Goal: Task Accomplishment & Management: Use online tool/utility

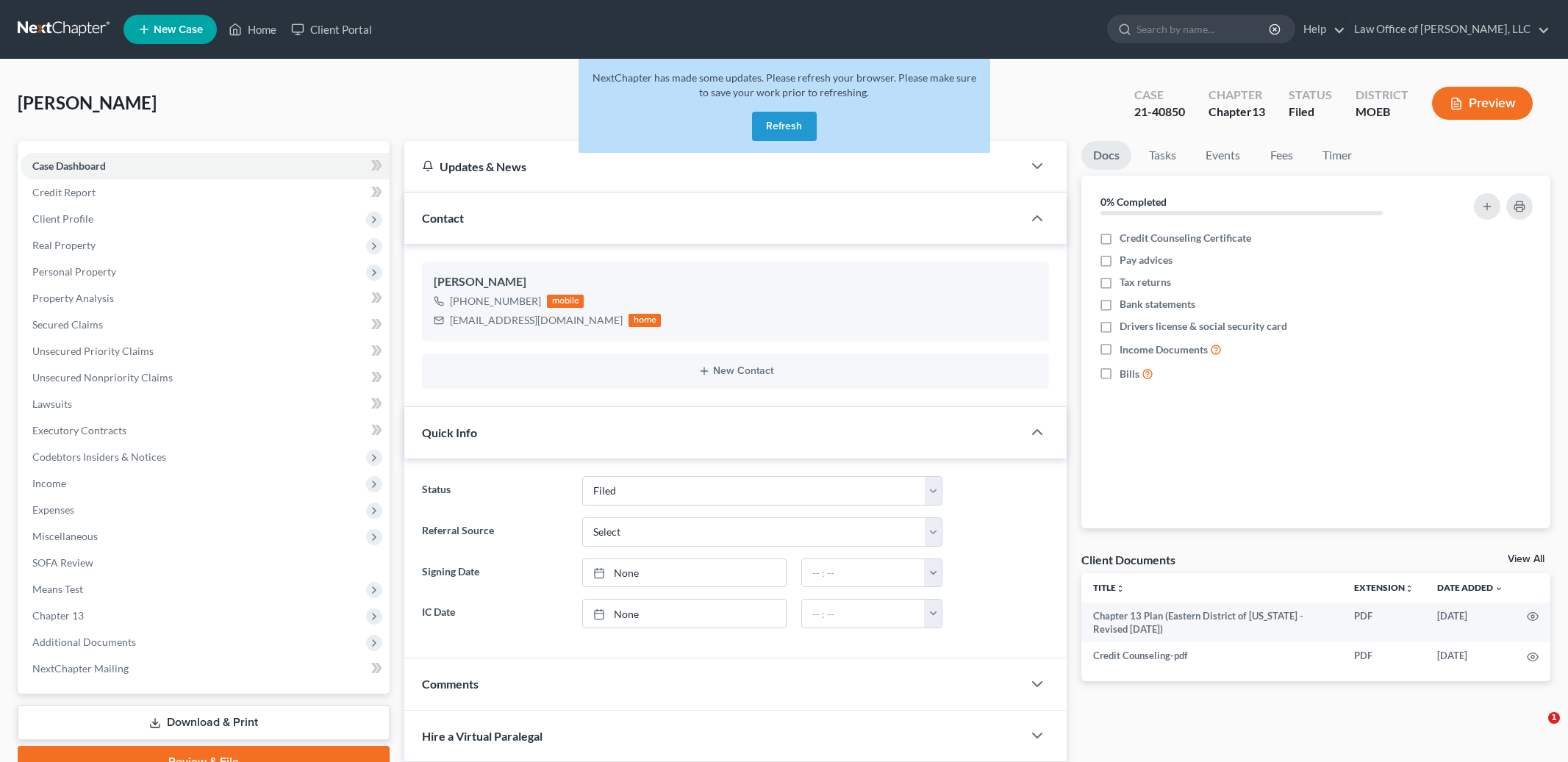
select select "2"
click at [792, 129] on button "Refresh" at bounding box center [784, 126] width 65 height 30
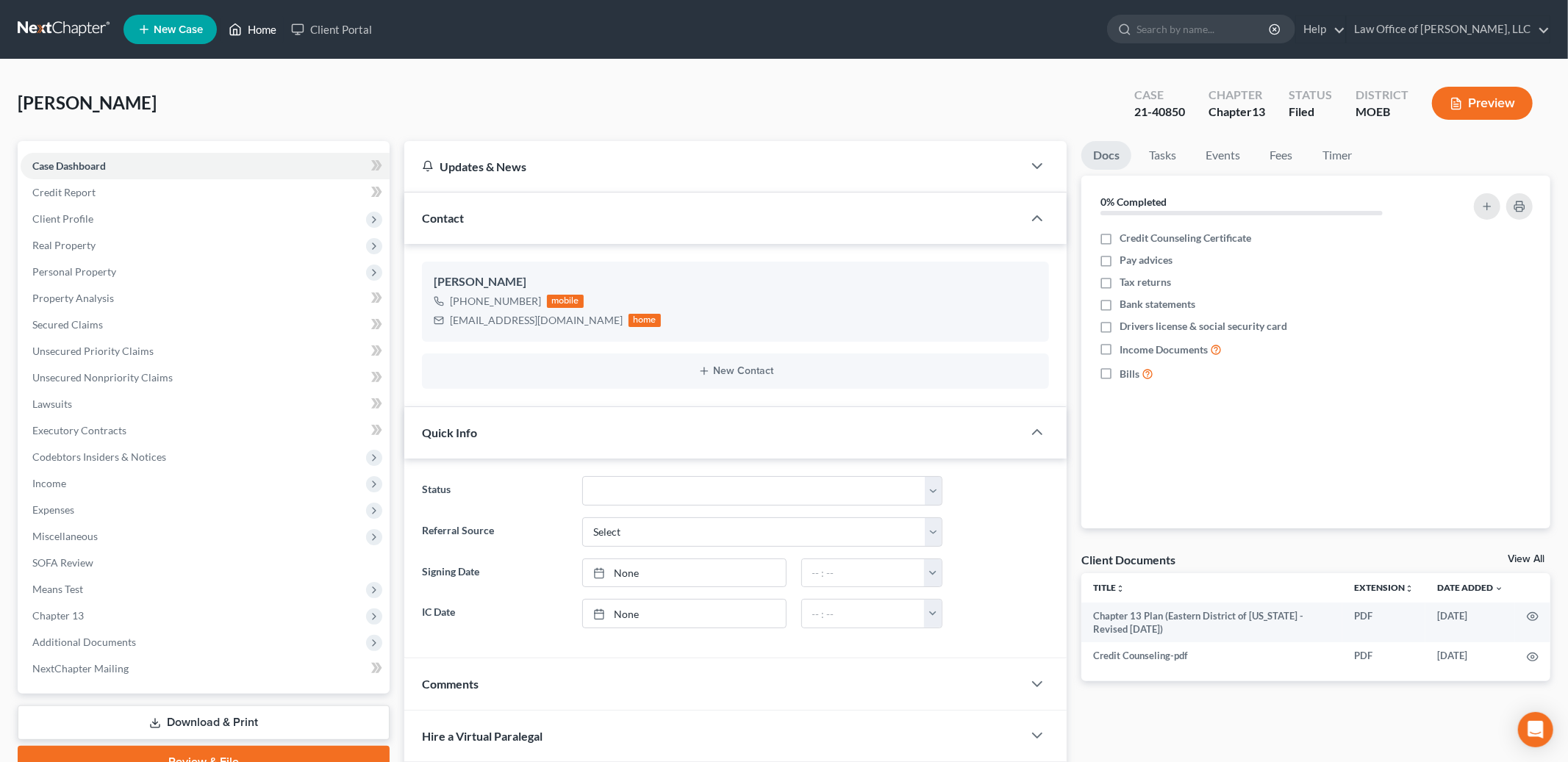
click at [268, 30] on link "Home" at bounding box center [252, 29] width 63 height 26
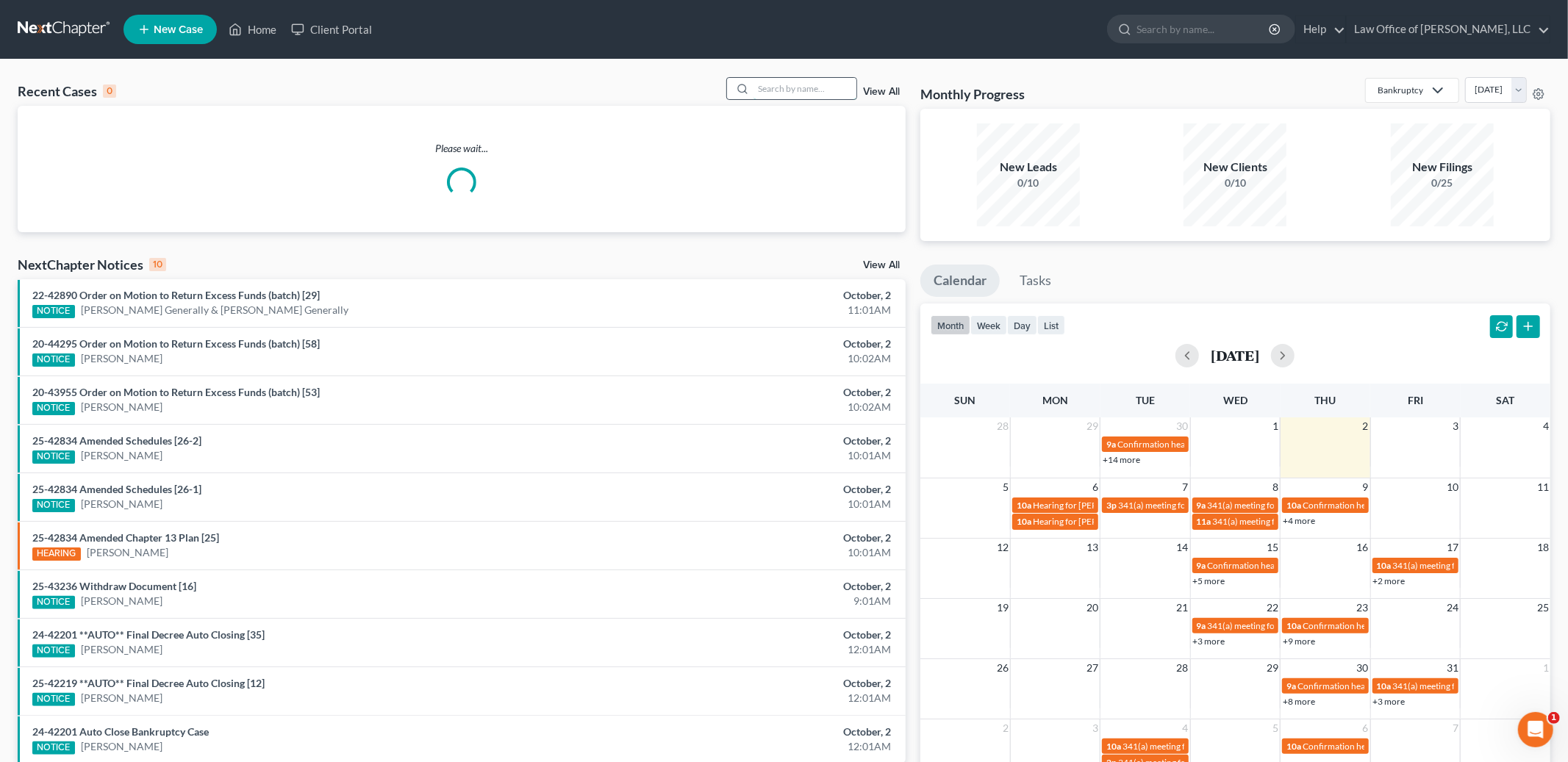
click at [785, 86] on input "search" at bounding box center [805, 89] width 103 height 21
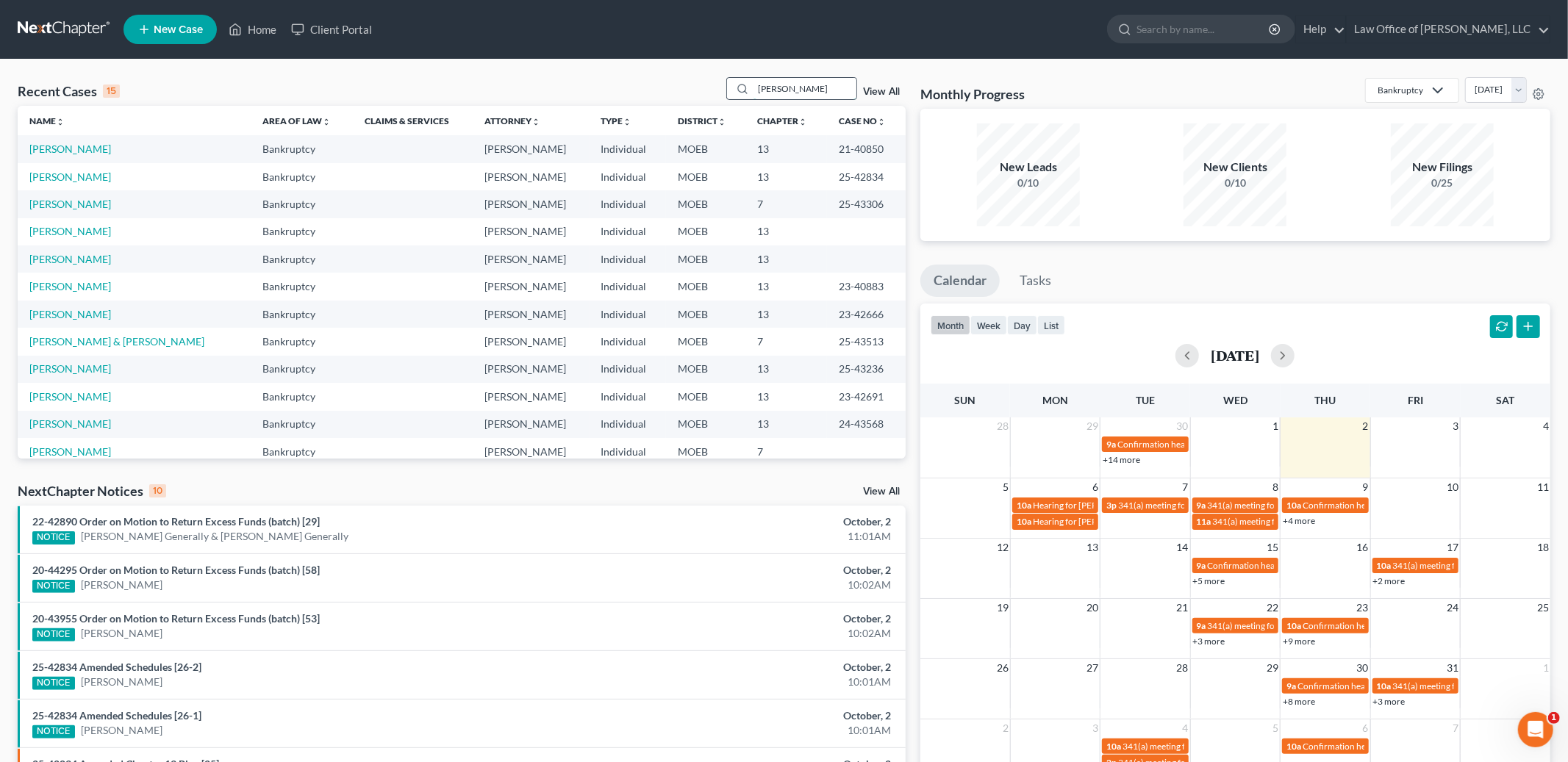
type input "marshall"
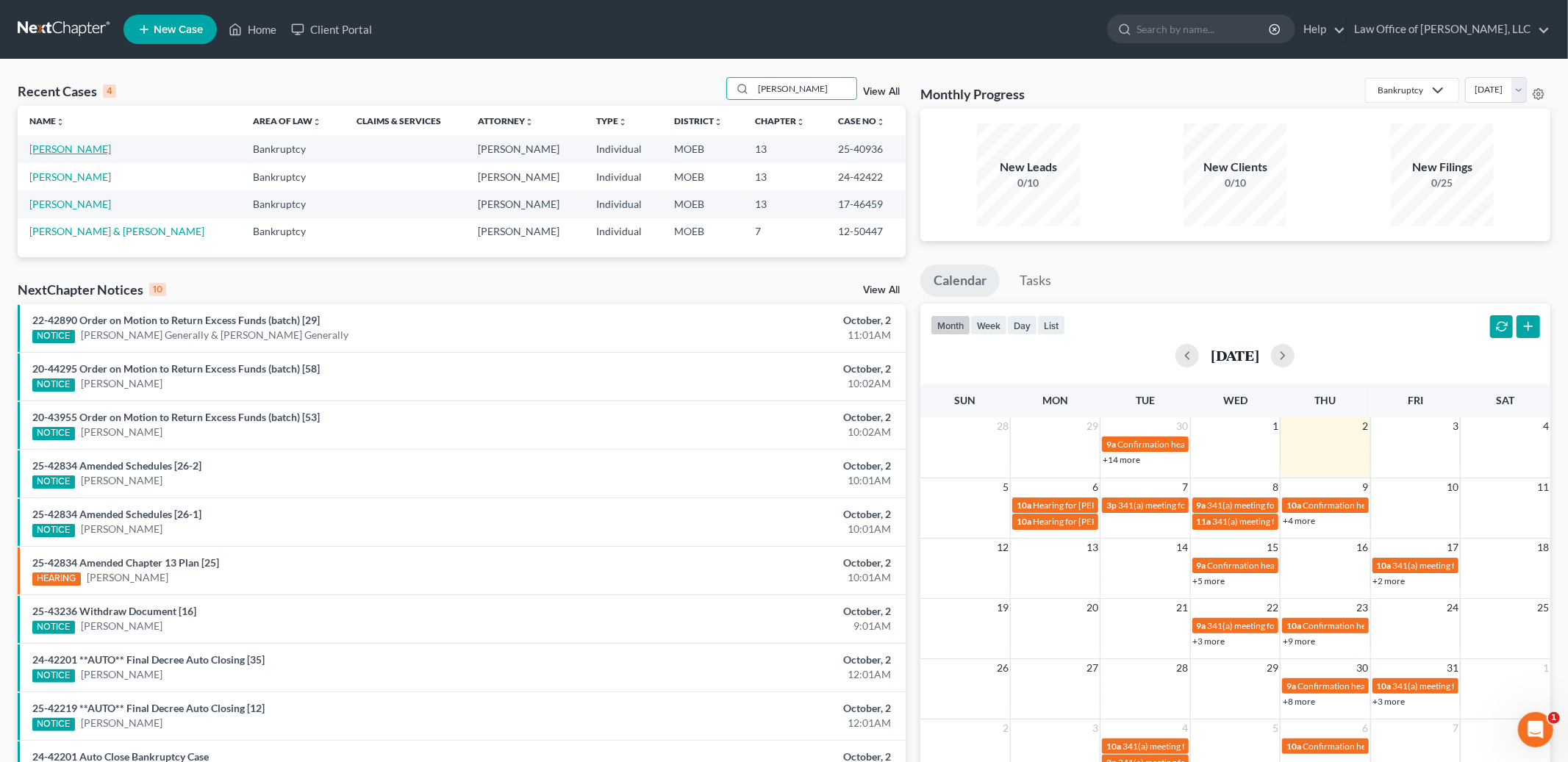
click at [68, 152] on link "Marshall, Herbert" at bounding box center [70, 148] width 82 height 13
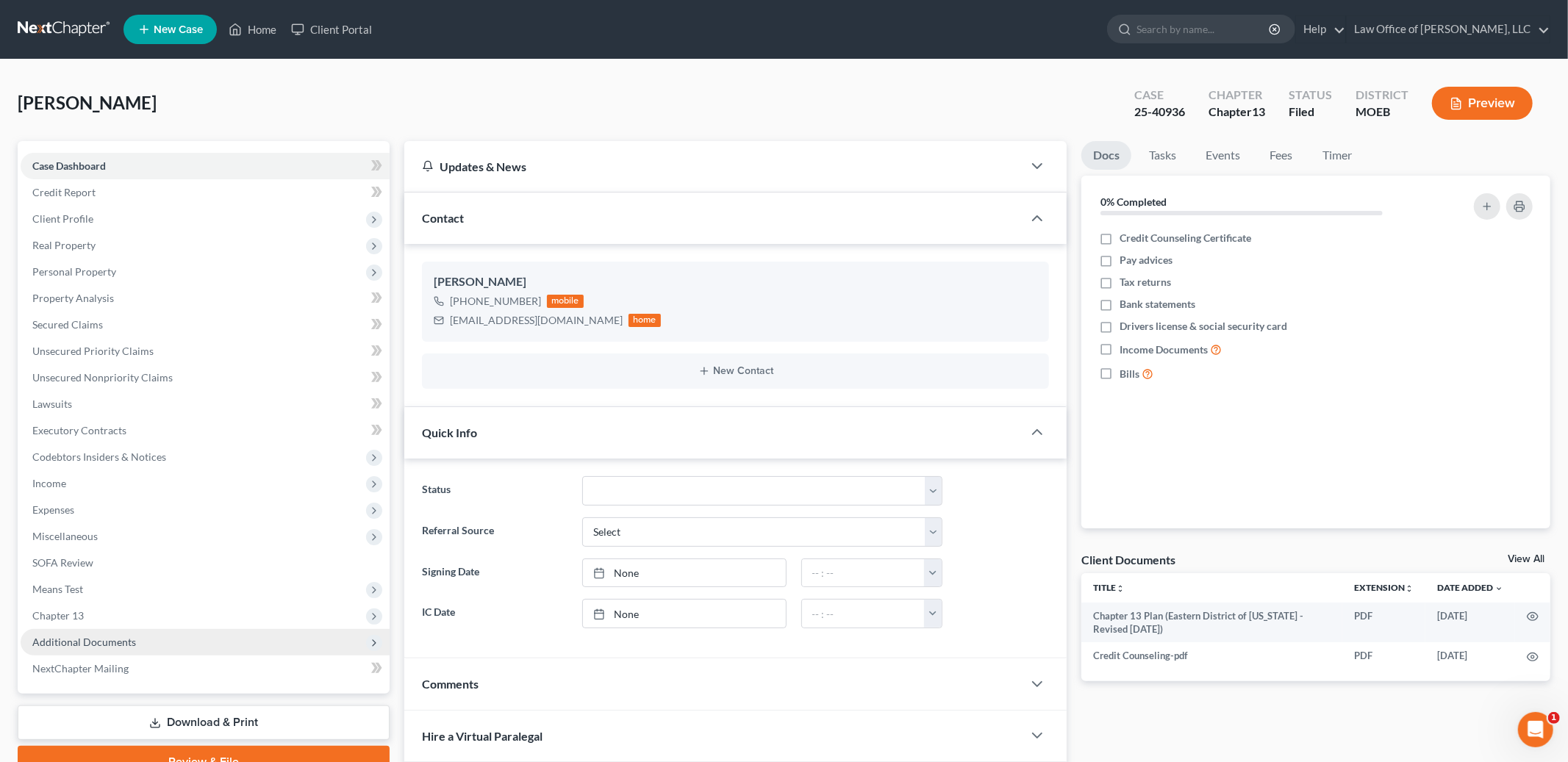
click at [135, 641] on span "Additional Documents" at bounding box center [204, 642] width 369 height 26
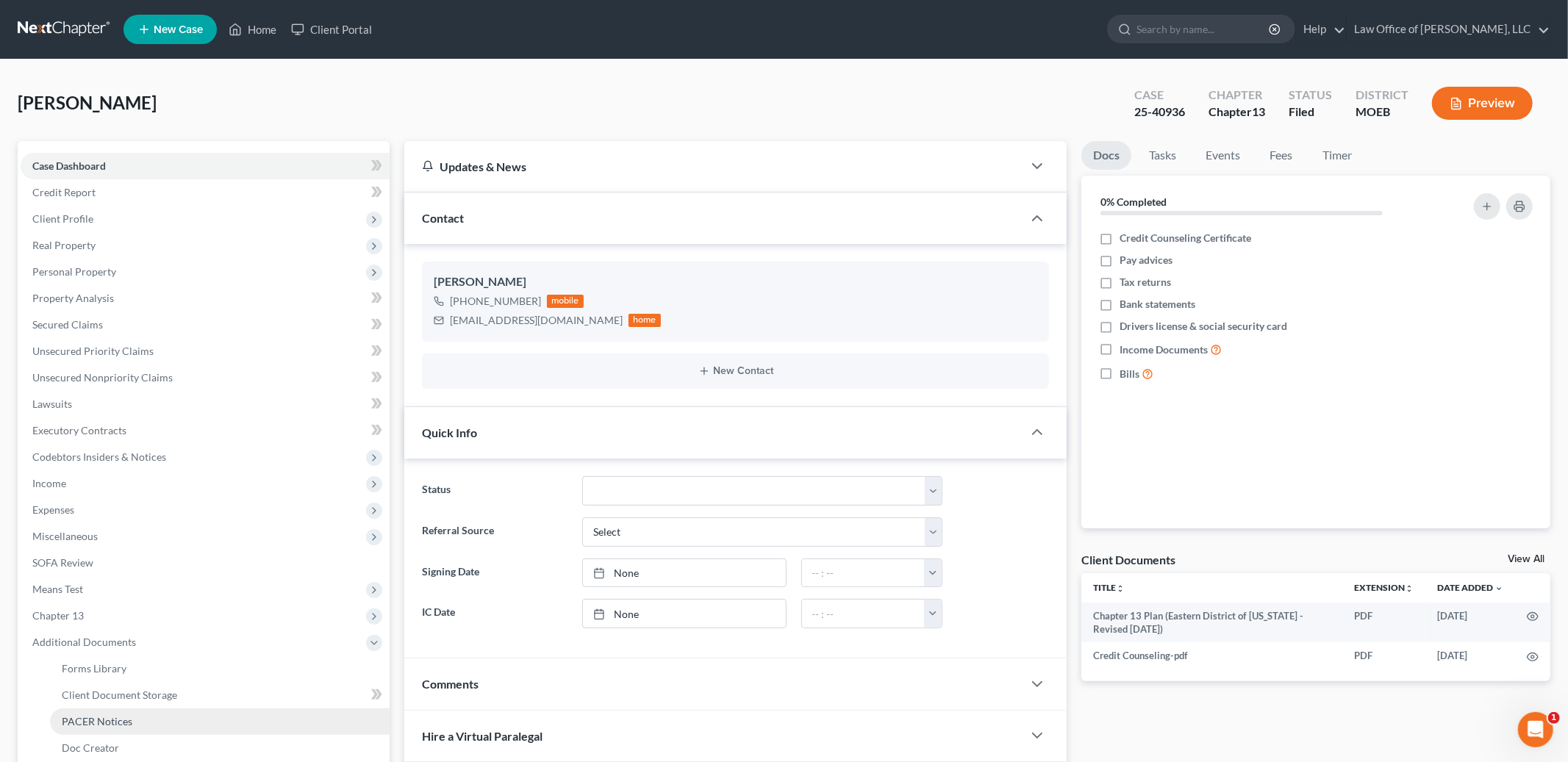
click at [161, 712] on link "PACER Notices" at bounding box center [220, 721] width 339 height 26
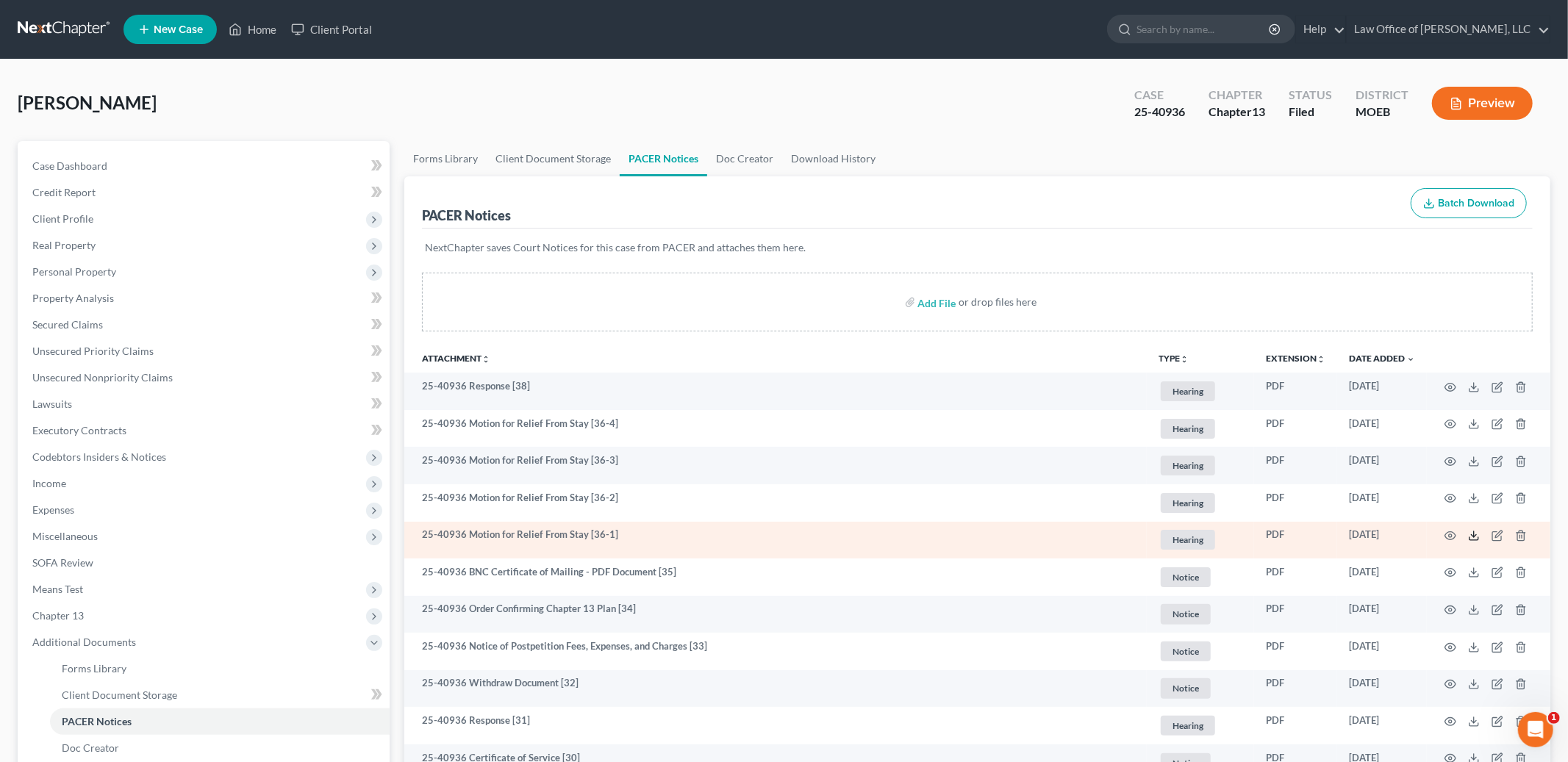
click at [1472, 531] on icon at bounding box center [1474, 536] width 12 height 12
